Goal: Information Seeking & Learning: Learn about a topic

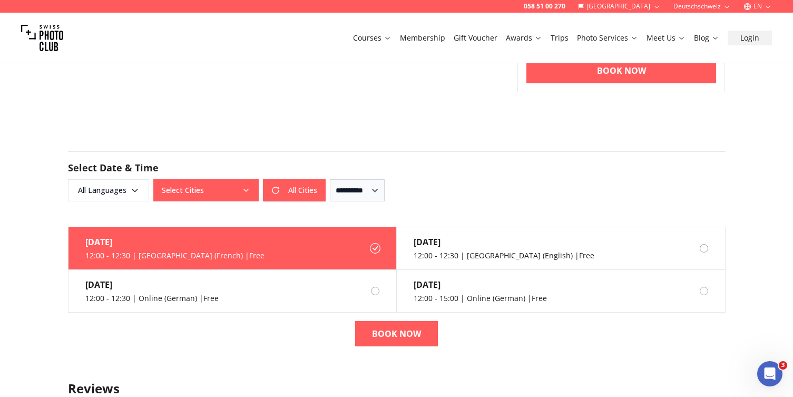
scroll to position [525, 0]
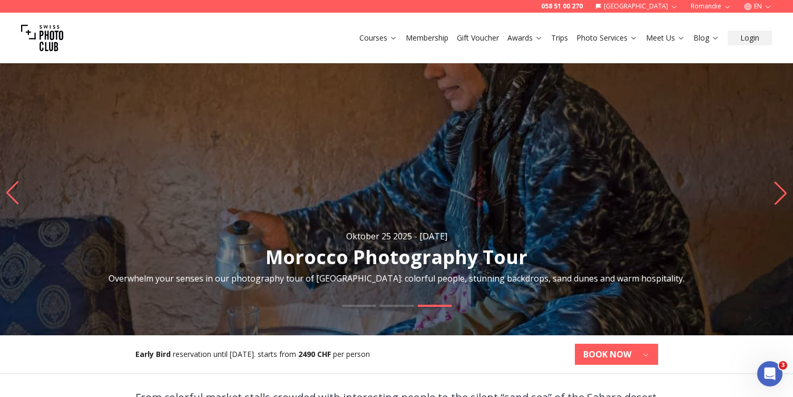
click at [566, 37] on link "Trips" at bounding box center [559, 38] width 17 height 11
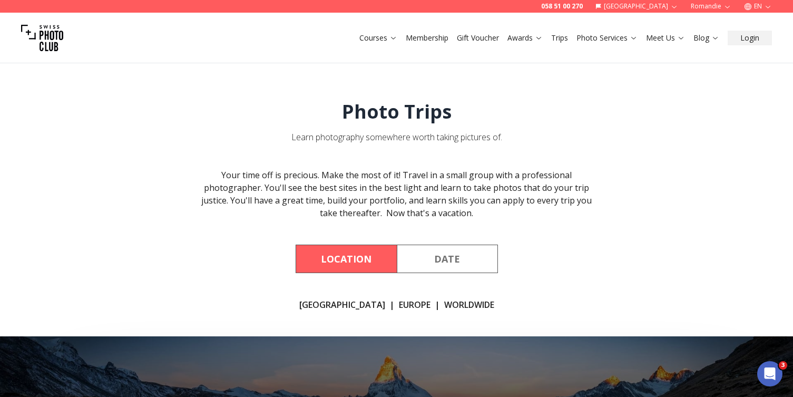
click at [338, 306] on link "[GEOGRAPHIC_DATA]" at bounding box center [342, 304] width 86 height 13
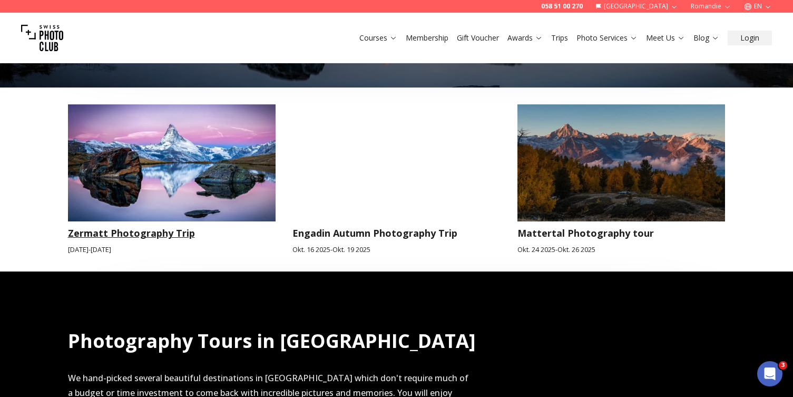
scroll to position [441, 0]
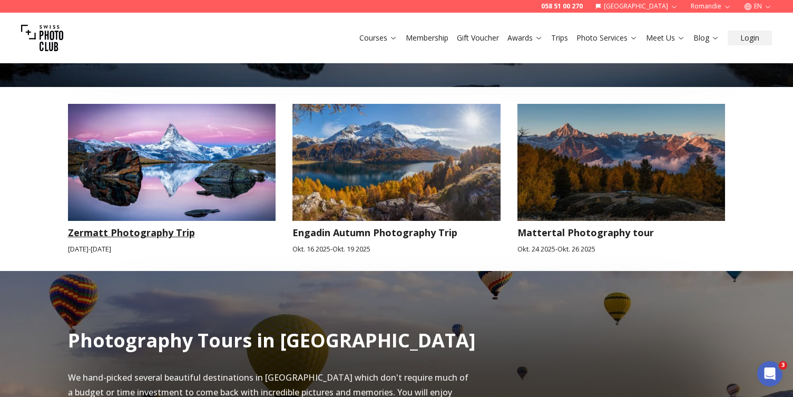
click at [215, 205] on img at bounding box center [172, 162] width 208 height 117
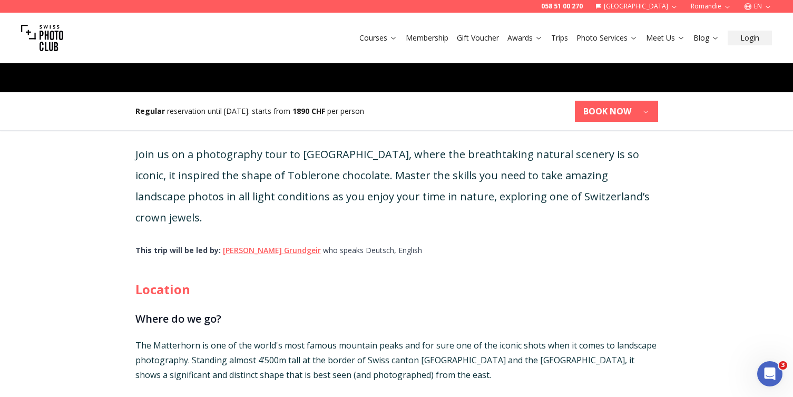
scroll to position [137, 0]
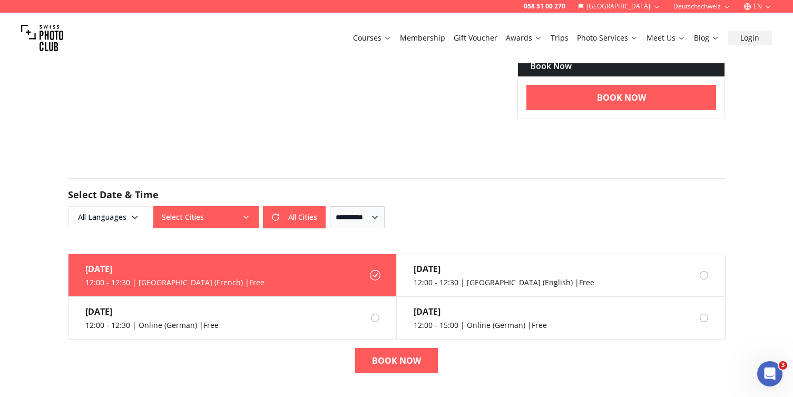
scroll to position [453, 0]
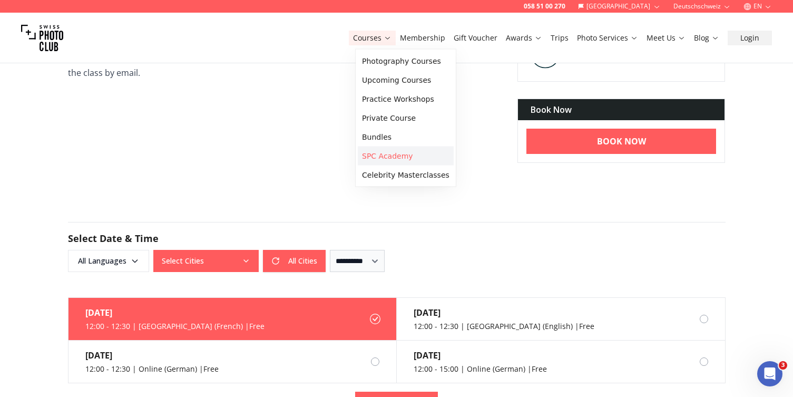
click at [396, 159] on link "SPC Academy" at bounding box center [406, 156] width 96 height 19
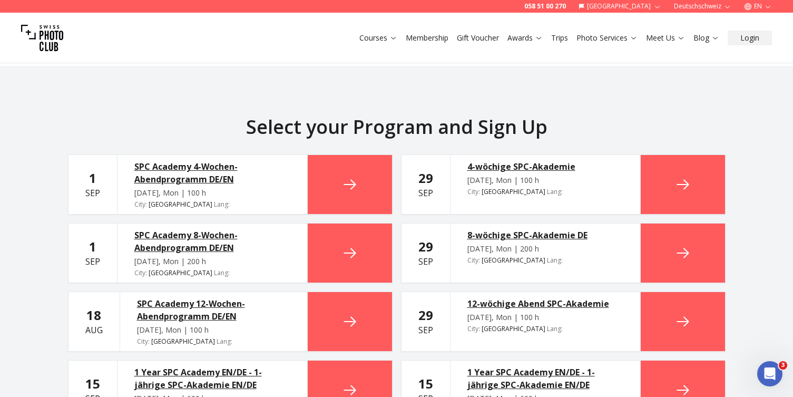
scroll to position [2232, 0]
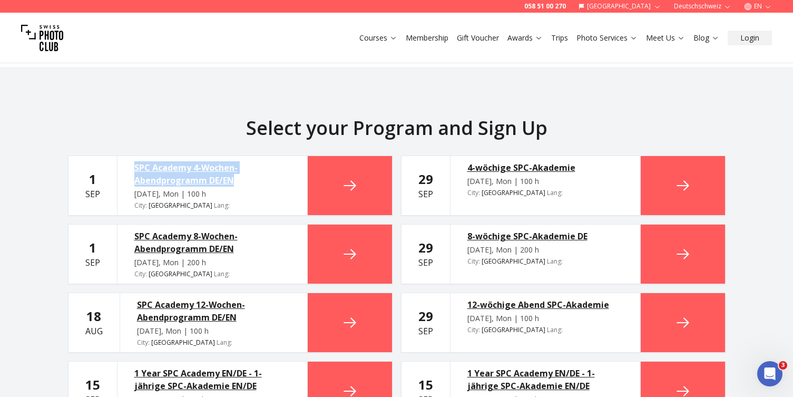
drag, startPoint x: 117, startPoint y: 136, endPoint x: 254, endPoint y: 150, distance: 137.7
click at [254, 156] on div "SPC Academy 4-Wochen-Abendprogramm DE/EN Sep 1, Mon | 100 h City : Zurich Lang …" at bounding box center [212, 185] width 191 height 59
copy div "SPC Academy 4-Wochen-Abendprogramm DE/EN"
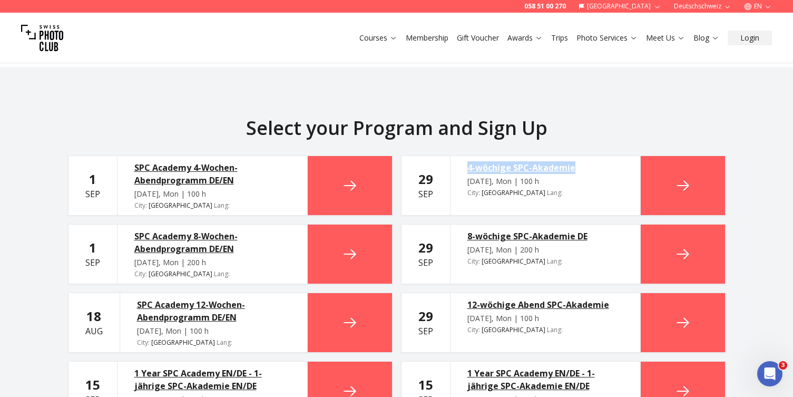
drag, startPoint x: 452, startPoint y: 138, endPoint x: 580, endPoint y: 144, distance: 128.3
click at [580, 156] on div "4-wöchige SPC-Akademie Sep 29, Mon | 100 h City : St. Gallen Lang : en" at bounding box center [545, 185] width 191 height 59
copy div "4-wöchige SPC-Akademie"
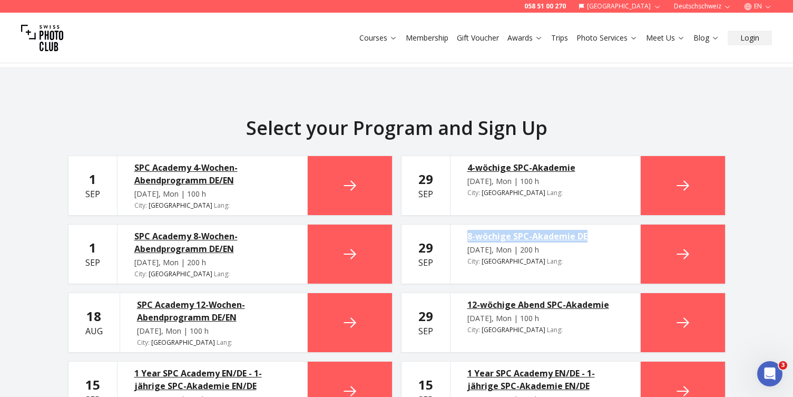
drag, startPoint x: 458, startPoint y: 206, endPoint x: 594, endPoint y: 206, distance: 136.5
click at [594, 225] on div "8-wöchige SPC-Akademie DE Sep 29, Mon | 200 h City : St. Gallen Lang : en" at bounding box center [545, 254] width 191 height 59
copy div "8-wöchige SPC-Akademie DE"
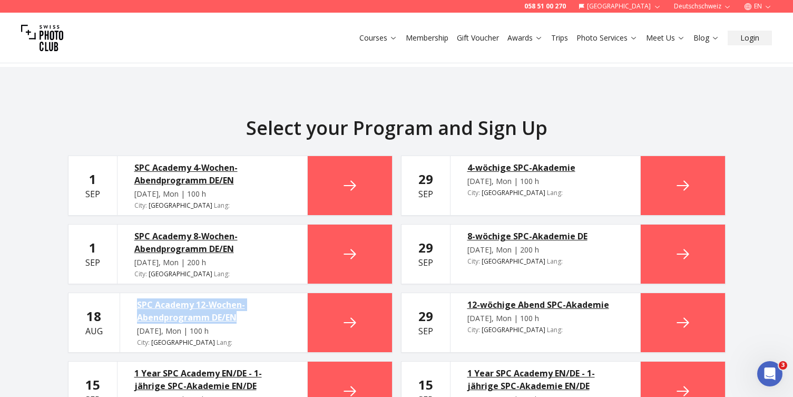
drag, startPoint x: 122, startPoint y: 272, endPoint x: 242, endPoint y: 289, distance: 121.4
click at [242, 293] on div "SPC Academy 12-Wochen-Abendprogramm DE/EN Aug 18, Mon | 100 h City : Zurich Lan…" at bounding box center [214, 322] width 188 height 59
copy div "SPC Academy 12-Wochen-Abendprogramm DE/EN"
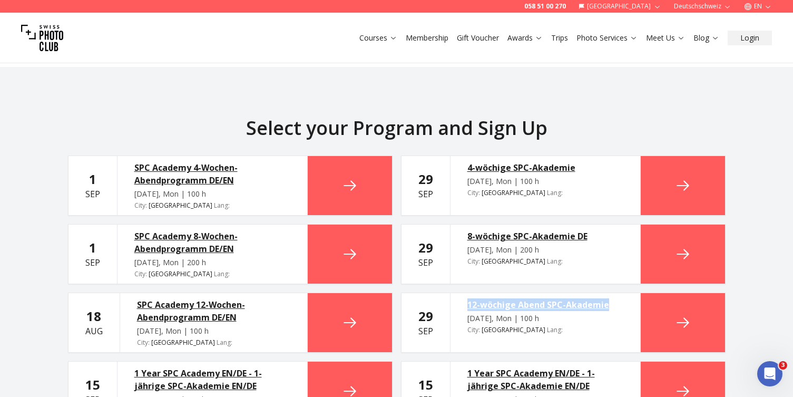
drag, startPoint x: 458, startPoint y: 273, endPoint x: 616, endPoint y: 284, distance: 158.5
click at [616, 293] on div "12-wöchige Abend SPC-Akademie Sep 29, Mon | 100 h City : St. Gallen Lang : en" at bounding box center [545, 322] width 191 height 59
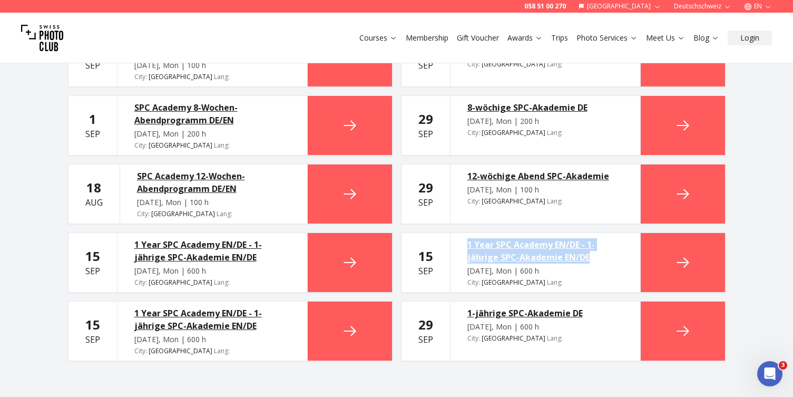
scroll to position [2369, 0]
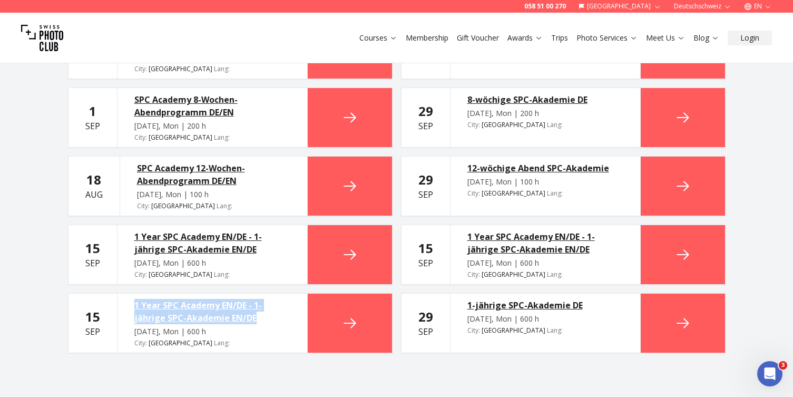
drag, startPoint x: 125, startPoint y: 273, endPoint x: 265, endPoint y: 295, distance: 142.0
click at [265, 295] on div "1 Year SPC Academy EN/DE - 1-jährige SPC-Akademie EN/DE Sep 15, Mon | 600 h Cit…" at bounding box center [212, 323] width 191 height 59
click at [203, 345] on section "Select your Program and Sign Up 1 Sep SPC Academy 4-Wochen-Abendprogramm DE/EN …" at bounding box center [396, 166] width 793 height 473
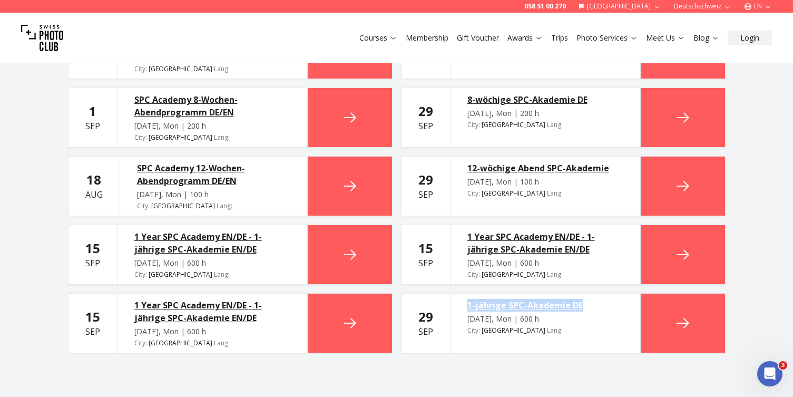
click at [758, 8] on button "EN" at bounding box center [758, 6] width 36 height 13
click at [764, 33] on link "de" at bounding box center [759, 36] width 22 height 13
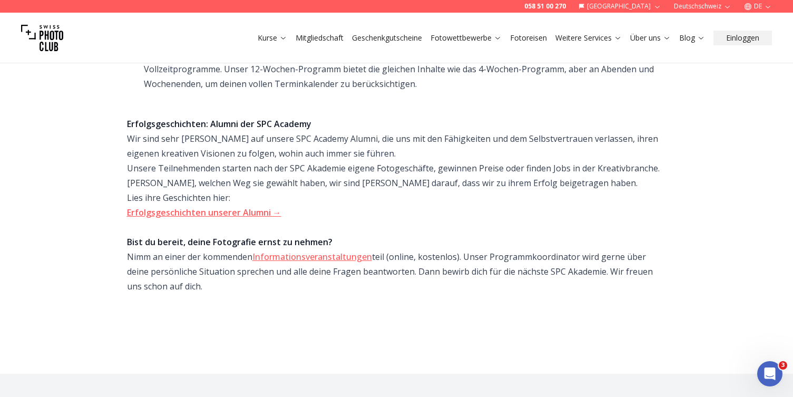
scroll to position [663, 0]
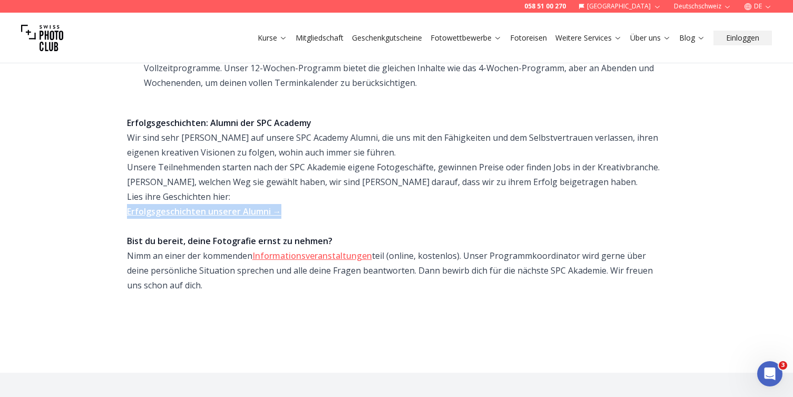
click at [263, 35] on link "Kurse" at bounding box center [273, 38] width 30 height 11
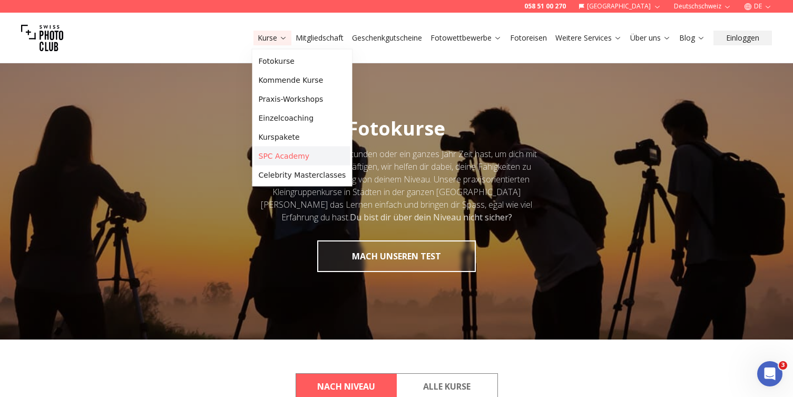
click at [269, 162] on link "SPC Academy" at bounding box center [303, 156] width 96 height 19
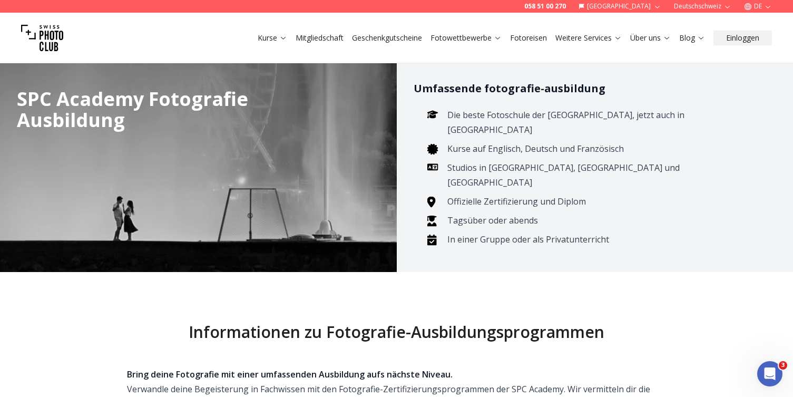
click at [755, 1] on button "DE" at bounding box center [758, 6] width 36 height 13
click at [764, 32] on link "de" at bounding box center [759, 36] width 22 height 13
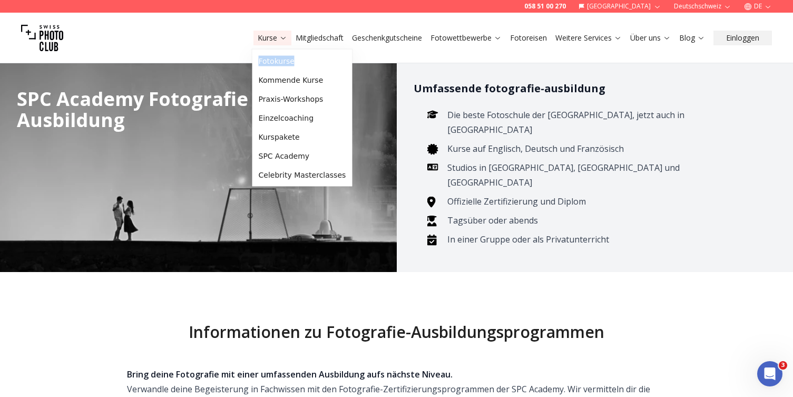
click at [759, 5] on button "DE" at bounding box center [758, 6] width 36 height 13
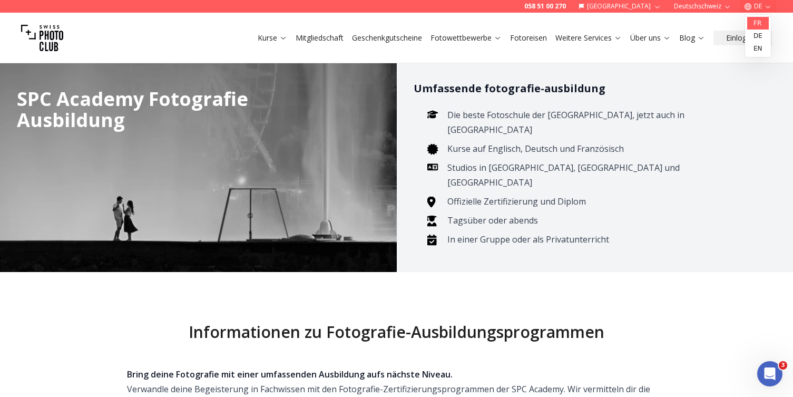
click at [759, 25] on link "fr" at bounding box center [759, 23] width 22 height 13
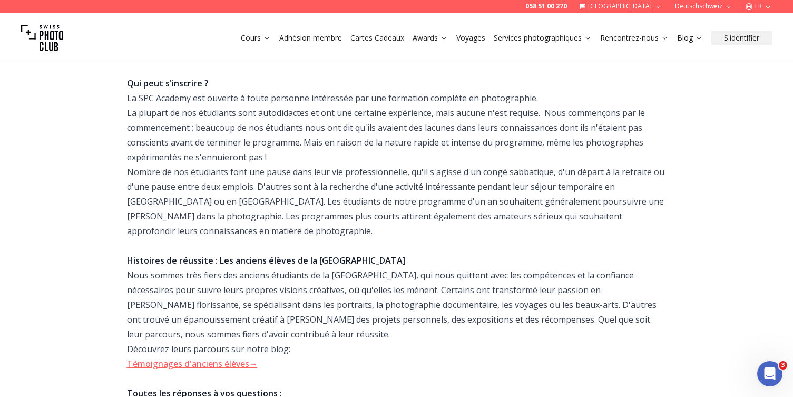
scroll to position [766, 0]
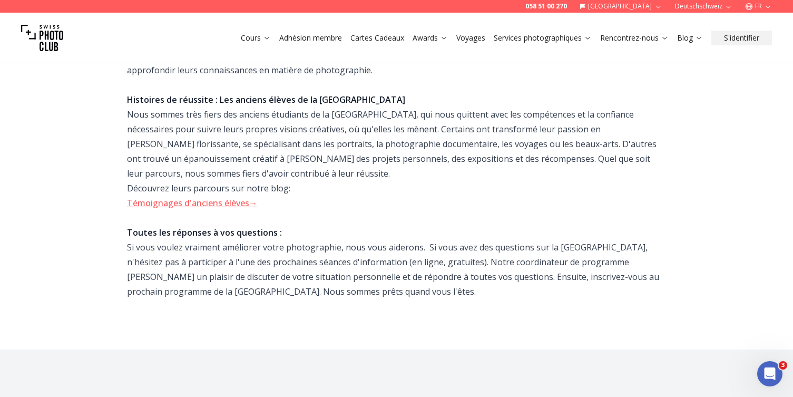
click at [188, 197] on link "Témoignages d'anciens élèves →" at bounding box center [192, 203] width 131 height 12
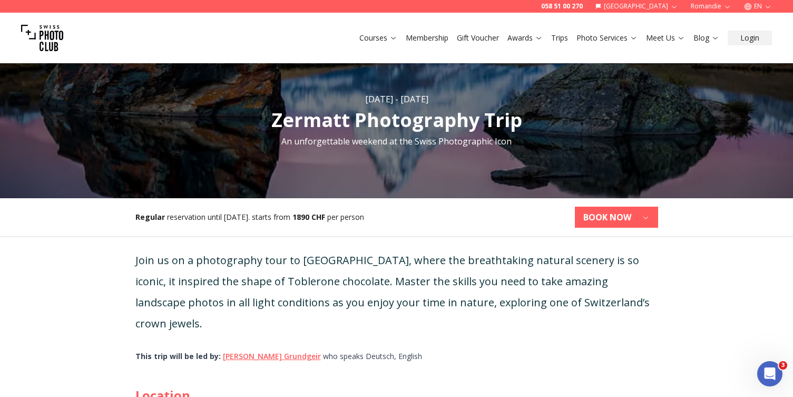
click at [758, 7] on button "EN" at bounding box center [758, 6] width 36 height 13
click at [755, 22] on link "fr" at bounding box center [759, 23] width 22 height 13
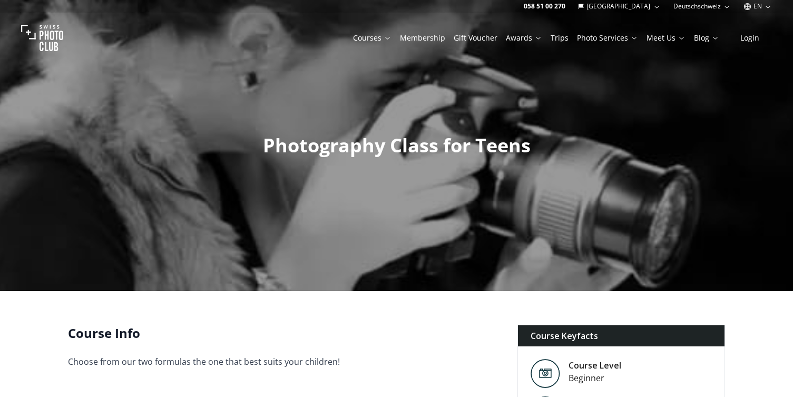
click at [768, 7] on icon "button" at bounding box center [768, 7] width 8 height 8
click at [758, 23] on link "fr" at bounding box center [759, 23] width 22 height 13
